Goal: Information Seeking & Learning: Understand process/instructions

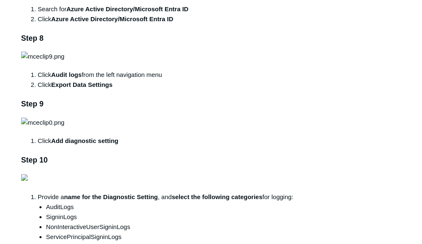
scroll to position [865, 0]
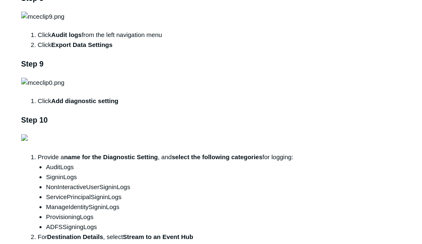
scroll to position [931, 0]
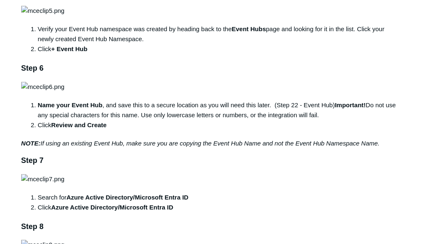
scroll to position [665, 0]
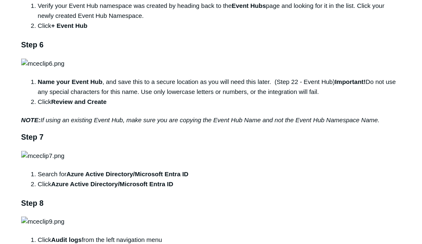
scroll to position [632, 0]
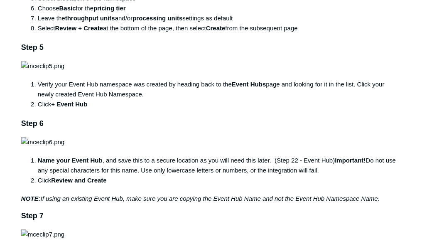
scroll to position [565, 0]
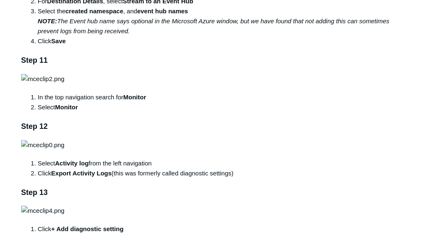
scroll to position [1131, 0]
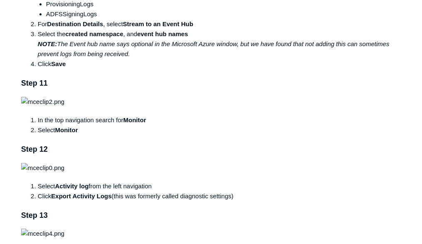
scroll to position [1098, 0]
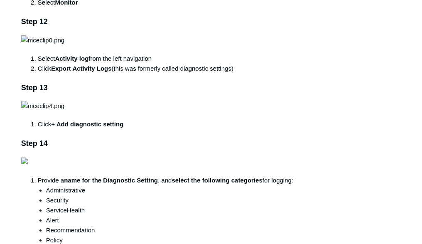
scroll to position [1264, 0]
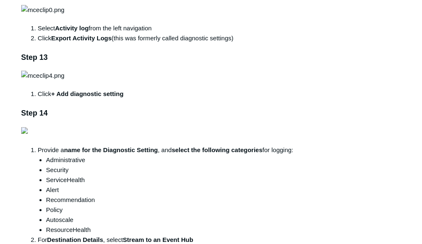
drag, startPoint x: 144, startPoint y: 133, endPoint x: 212, endPoint y: 130, distance: 67.9
copy li "Azure Active Directory"
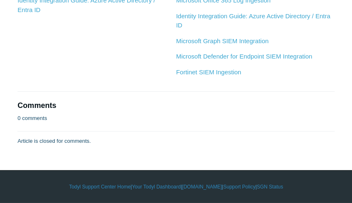
scroll to position [4008, 0]
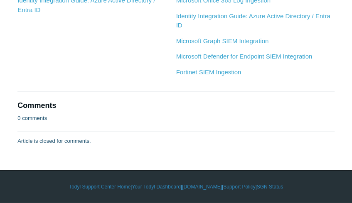
scroll to position [4118, 0]
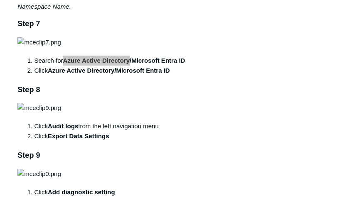
scroll to position [851, 0]
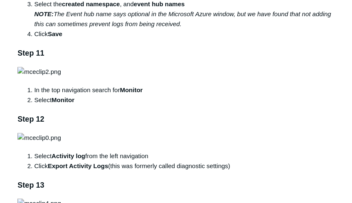
scroll to position [1239, 0]
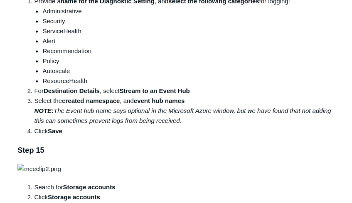
scroll to position [1488, 0]
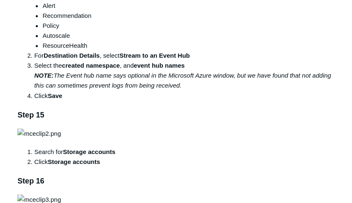
drag, startPoint x: 64, startPoint y: 86, endPoint x: 131, endPoint y: 87, distance: 67.4
copy strong "Azure Active Directory"
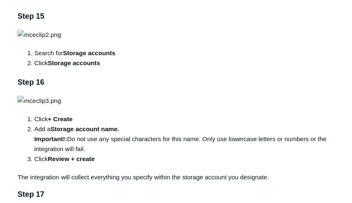
scroll to position [1599, 0]
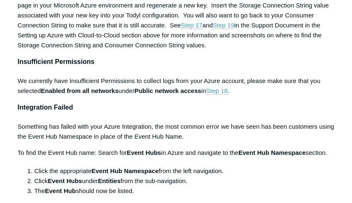
scroll to position [3262, 0]
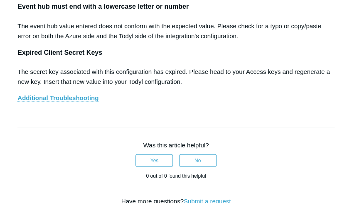
scroll to position [3678, 0]
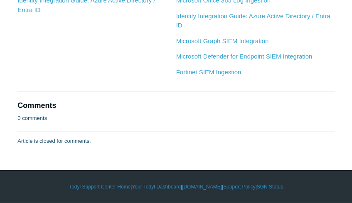
scroll to position [4094, 0]
